Goal: Check status: Check status

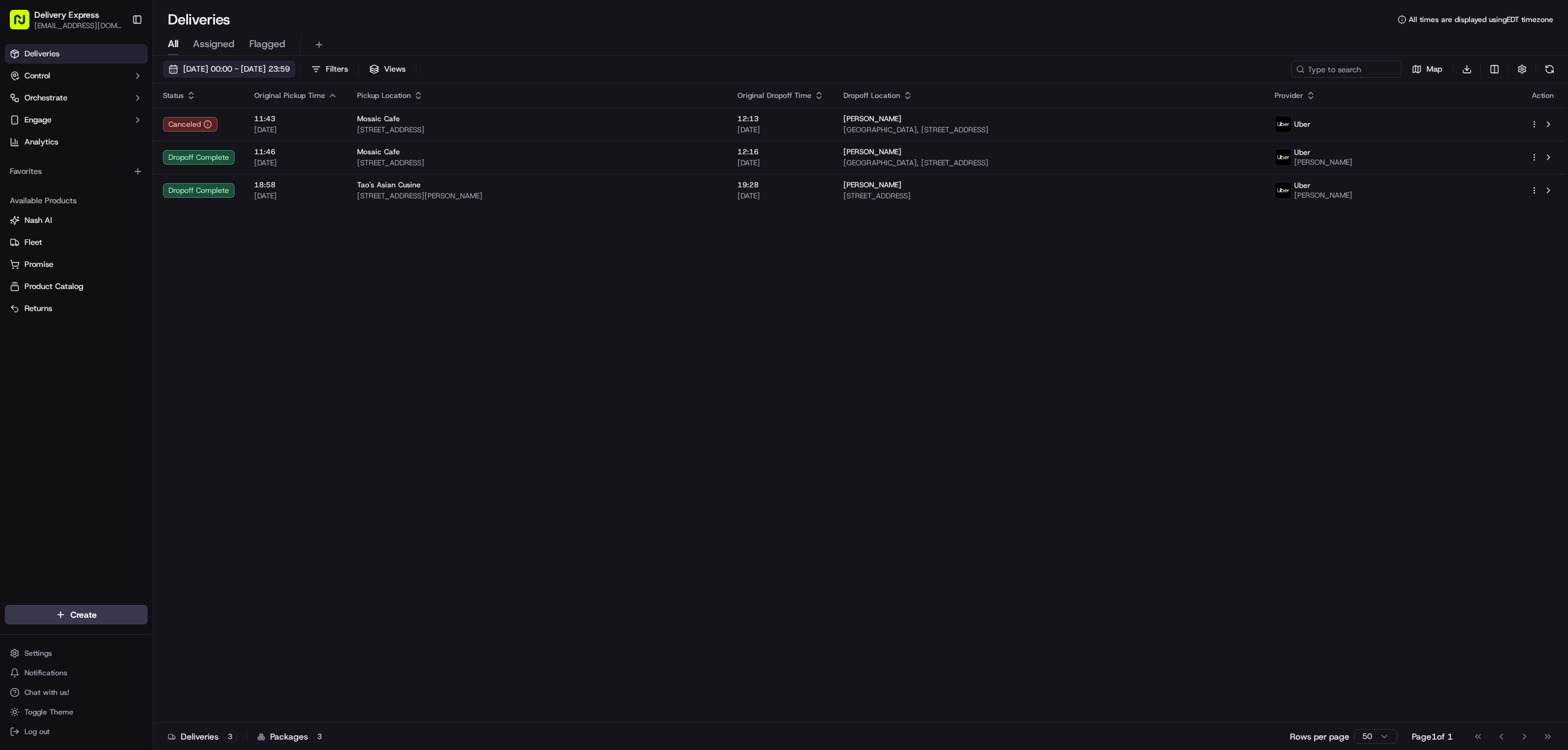
click at [170, 71] on button "[DATE] 00:00 - [DATE] 23:59" at bounding box center [229, 69] width 132 height 17
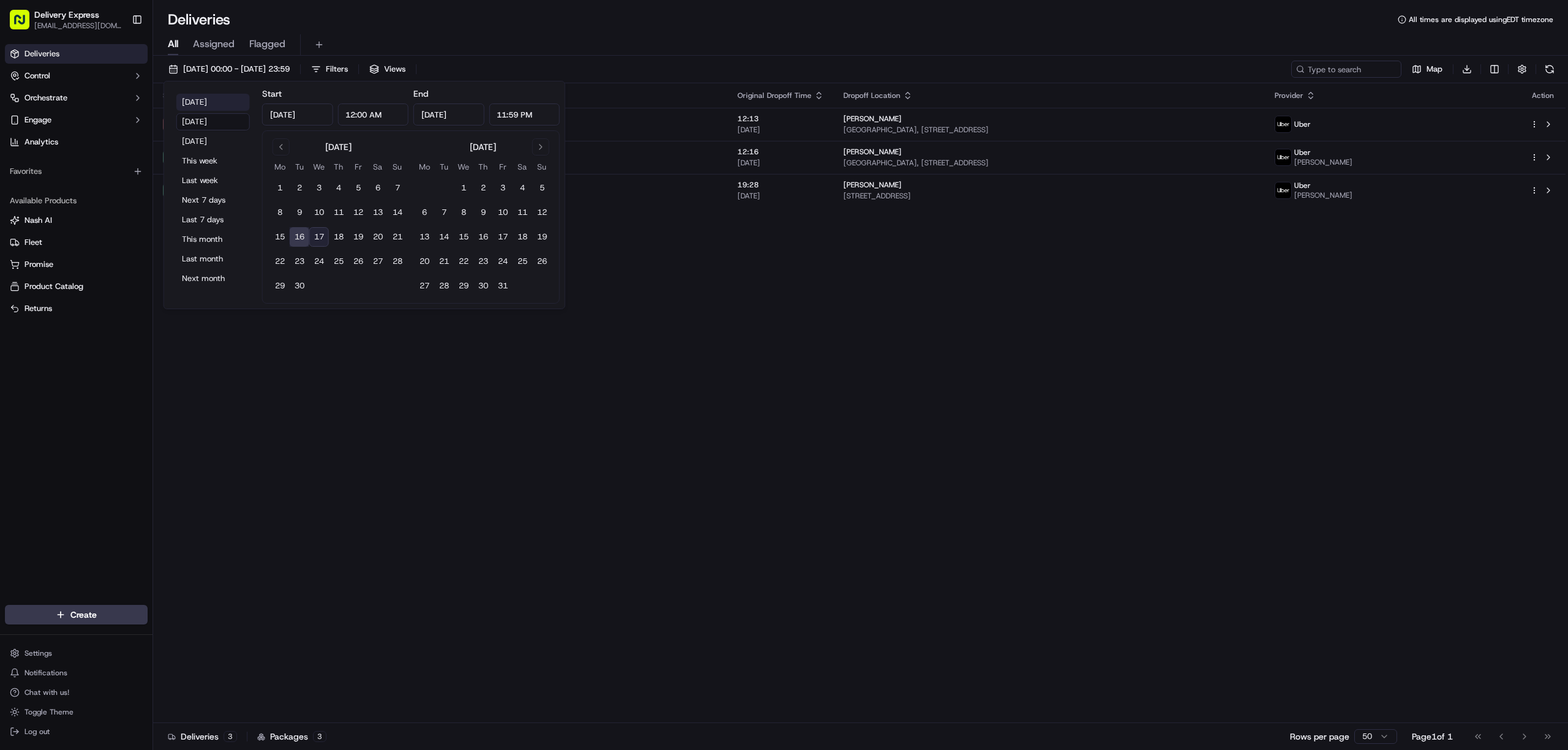
click at [192, 102] on button "[DATE]" at bounding box center [213, 102] width 73 height 17
type input "[DATE]"
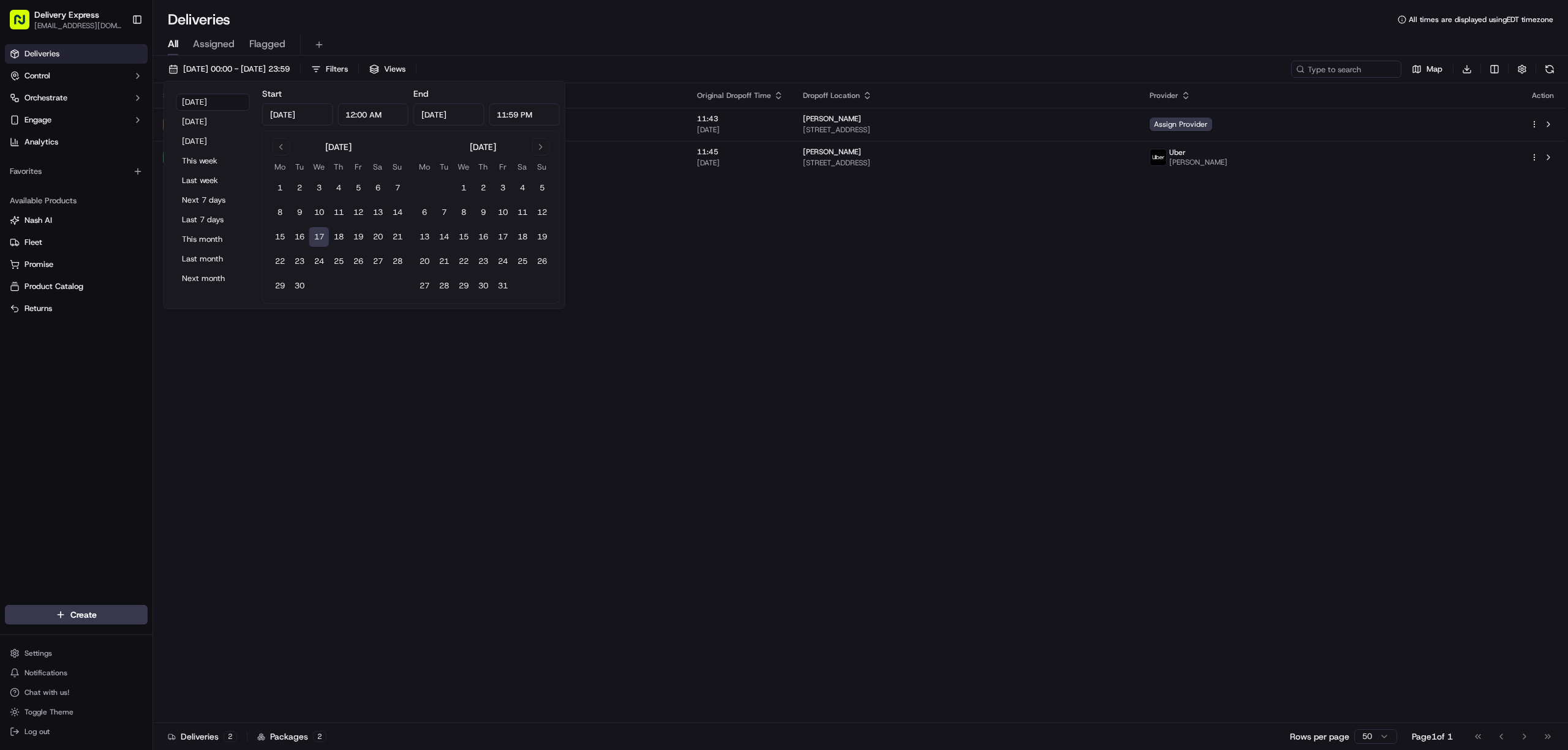
click at [785, 25] on div "Deliveries All times are displayed using EDT timezone" at bounding box center [861, 20] width 1415 height 20
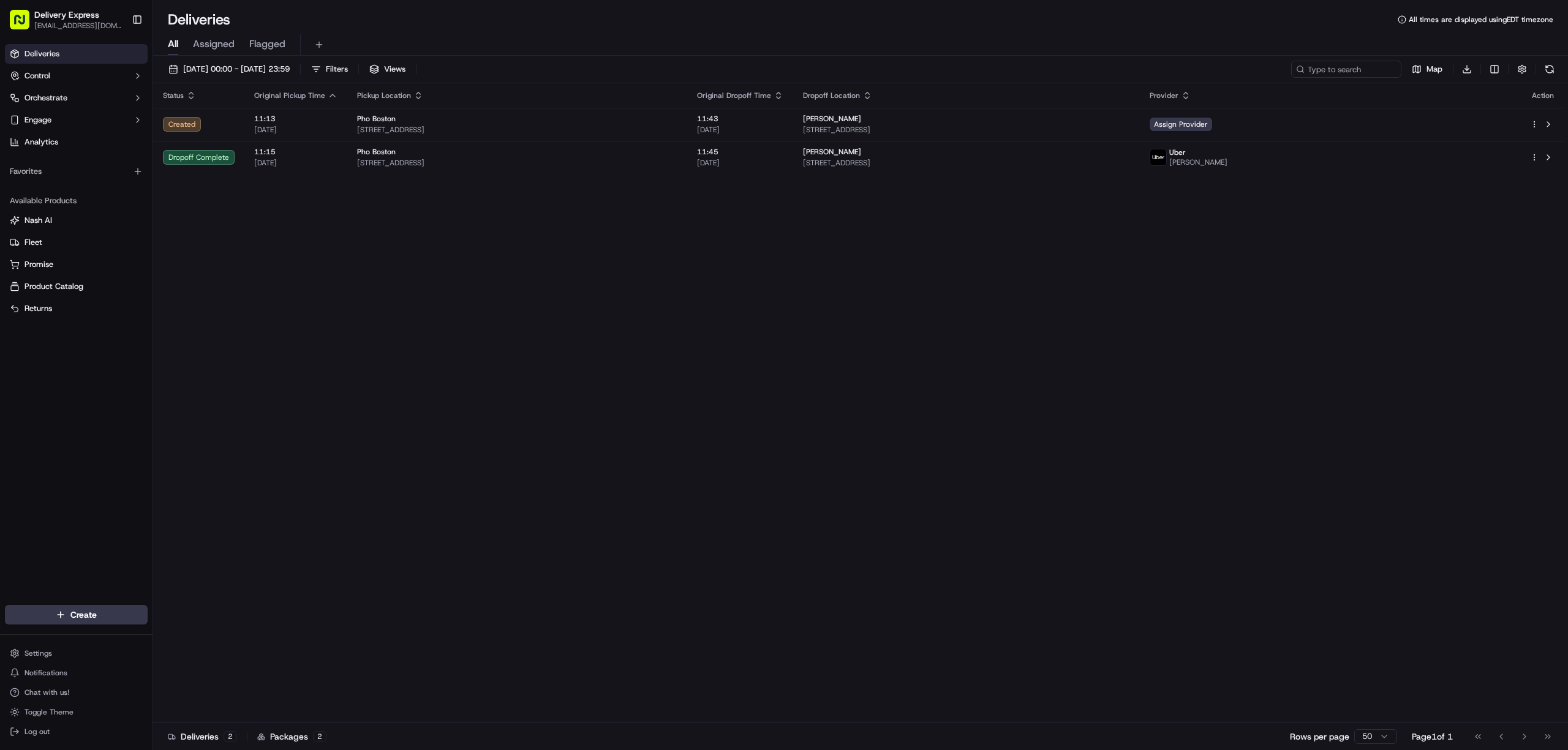
click at [772, 360] on div "Status Original Pickup Time Pickup Location Original Dropoff Time Dropoff Locat…" at bounding box center [859, 403] width 1412 height 640
